Goal: Task Accomplishment & Management: Manage account settings

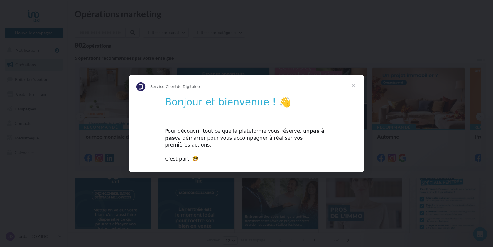
click at [355, 87] on span "Fermer" at bounding box center [353, 85] width 21 height 21
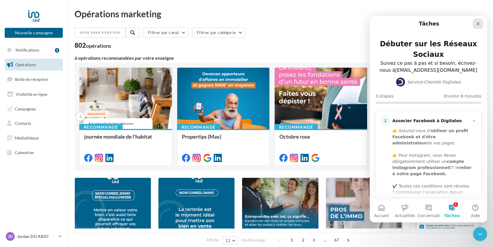
click at [476, 22] on icon "Fermer" at bounding box center [478, 23] width 5 height 5
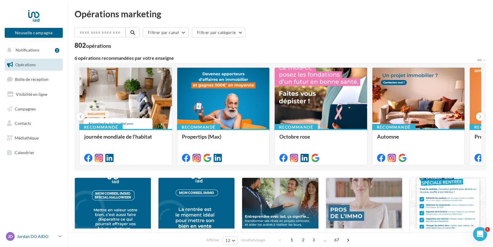
click at [35, 239] on p "Jordan DO AIDO" at bounding box center [36, 237] width 39 height 6
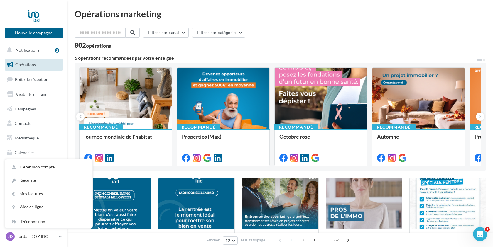
click at [104, 51] on div "Filtrer par canal Filtrer par catégorie 802 opérations 6 opérations recommandée…" at bounding box center [280, 251] width 411 height 447
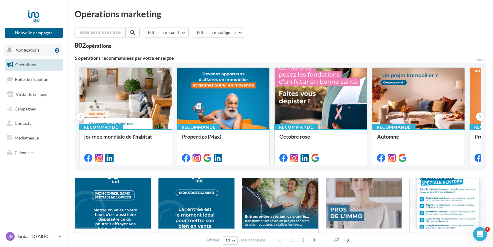
click at [48, 49] on button "Notifications 2" at bounding box center [33, 50] width 58 height 12
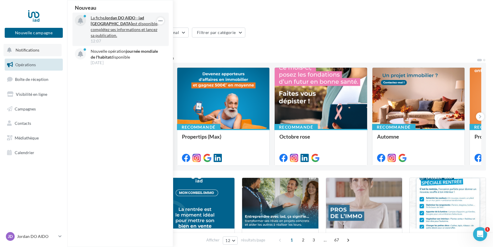
click at [134, 31] on p "La fiche Jordan DO AIDO - iad France est disponible, complétez ses informations…" at bounding box center [125, 26] width 68 height 23
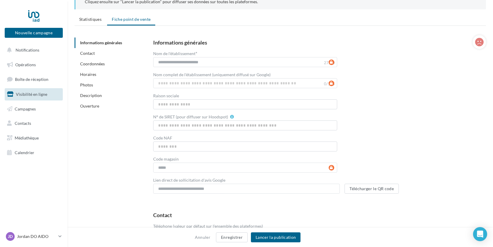
scroll to position [46, 0]
click at [169, 102] on input "Raison sociale" at bounding box center [245, 104] width 184 height 10
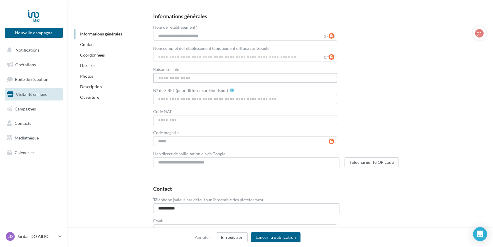
scroll to position [72, 0]
click at [166, 101] on input "N° de SIRET (pour diffuser sur Hoodspot)" at bounding box center [245, 99] width 184 height 10
click at [166, 123] on input "Code NAF" at bounding box center [245, 120] width 184 height 10
click at [172, 99] on input "N° de SIRET (pour diffuser sur Hoodspot)" at bounding box center [245, 99] width 184 height 10
click at [158, 119] on input "Code NAF" at bounding box center [245, 120] width 184 height 10
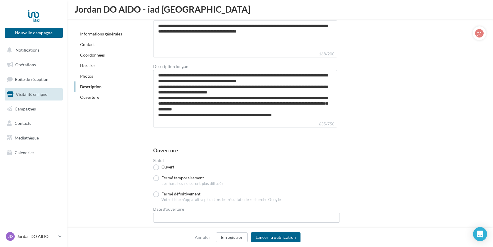
scroll to position [1205, 0]
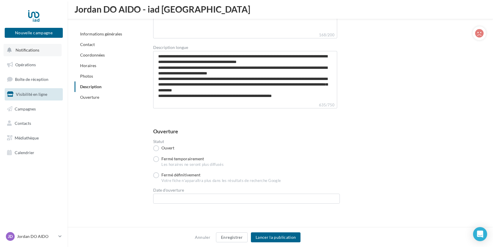
click at [42, 53] on button "Notifications" at bounding box center [33, 50] width 58 height 12
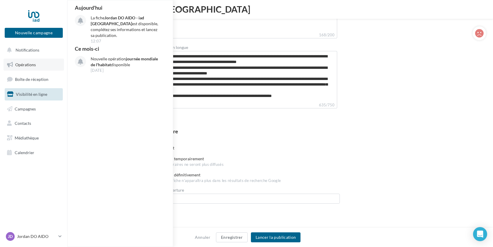
click at [40, 66] on link "Opérations" at bounding box center [34, 65] width 60 height 12
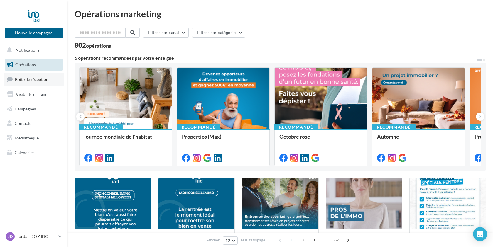
click at [30, 83] on link "Boîte de réception" at bounding box center [34, 79] width 60 height 13
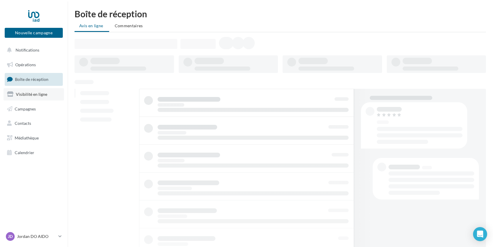
click at [30, 98] on link "Visibilité en ligne" at bounding box center [34, 94] width 60 height 12
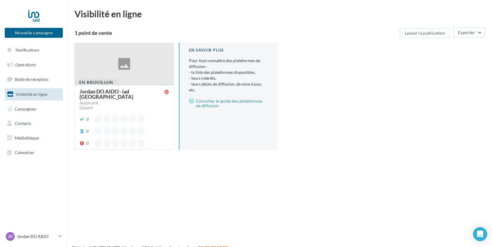
click at [116, 91] on div "Jordan DO AIDO - iad [GEOGRAPHIC_DATA]" at bounding box center [122, 94] width 85 height 11
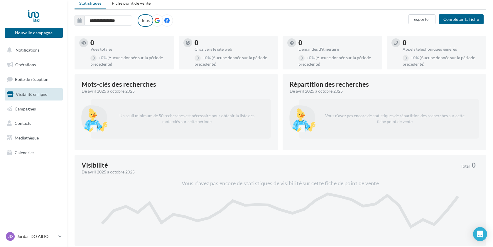
scroll to position [62, 0]
click at [456, 17] on button "Compléter la fiche" at bounding box center [461, 19] width 45 height 10
